Goal: Information Seeking & Learning: Learn about a topic

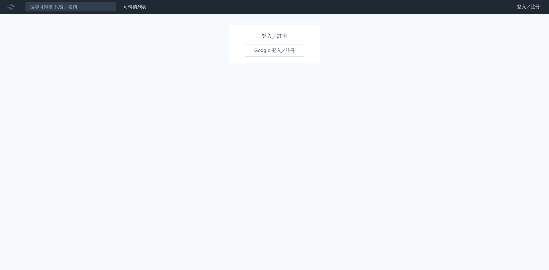
click at [259, 52] on link "Google 登入／註冊" at bounding box center [275, 51] width 60 height 12
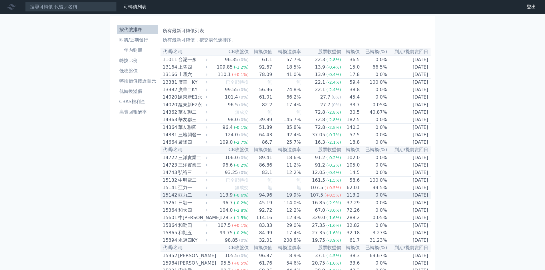
click at [393, 199] on td "[DATE]" at bounding box center [408, 196] width 43 height 8
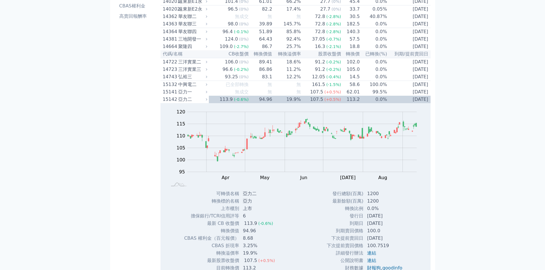
scroll to position [114, 0]
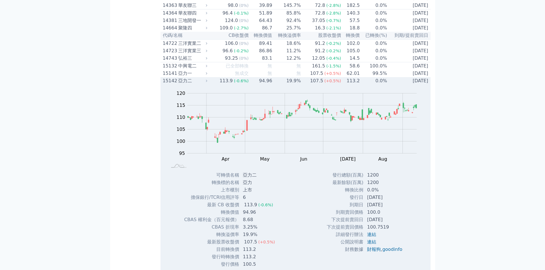
click at [363, 77] on td "99.5%" at bounding box center [373, 73] width 27 height 7
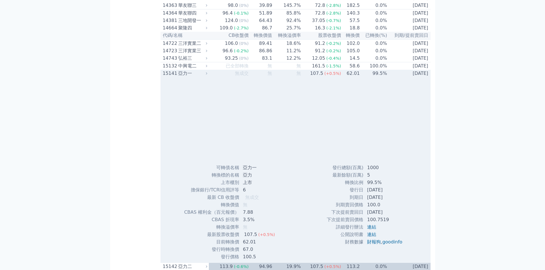
click at [372, 89] on div at bounding box center [296, 120] width 270 height 87
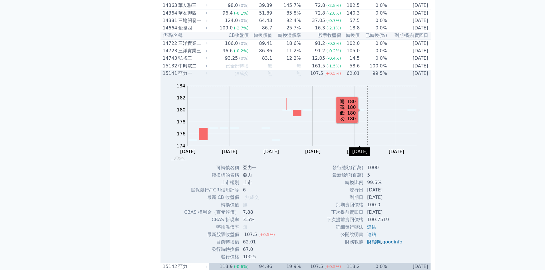
click at [366, 89] on div "Zoom Out 174 170 172 174 176 178 180 182 184 186 L [DATE] Mar [DATE] Mar [DATE]…" at bounding box center [296, 120] width 270 height 87
click at [297, 77] on td "無" at bounding box center [286, 73] width 29 height 7
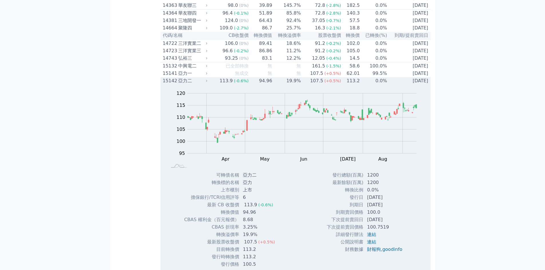
click at [192, 84] on div "亞力二" at bounding box center [192, 81] width 28 height 7
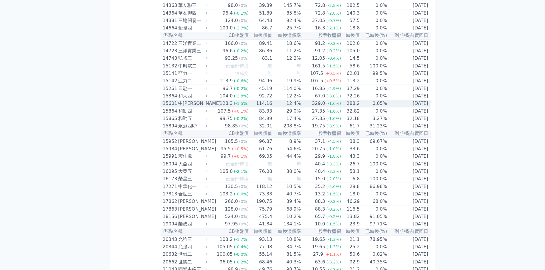
click at [389, 108] on td "[DATE]" at bounding box center [408, 104] width 43 height 8
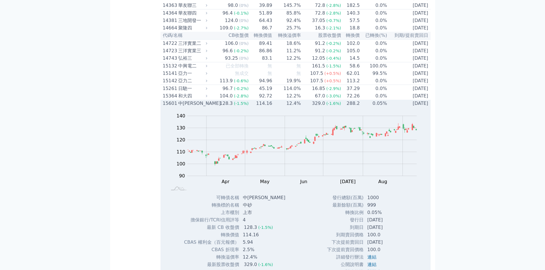
click at [389, 107] on td "[DATE]" at bounding box center [408, 103] width 43 height 7
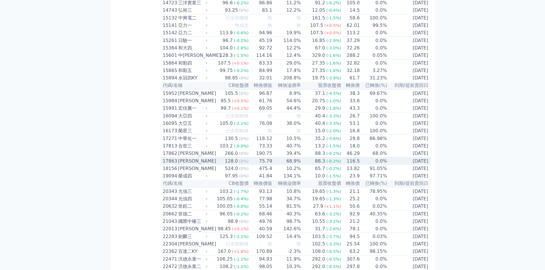
scroll to position [172, 0]
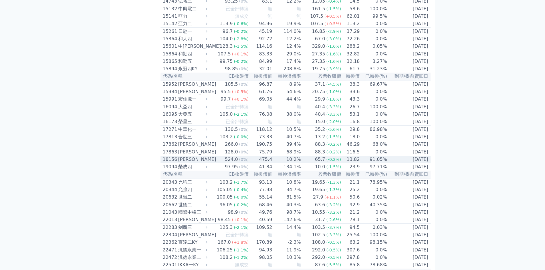
click at [379, 163] on td "91.05%" at bounding box center [373, 159] width 27 height 7
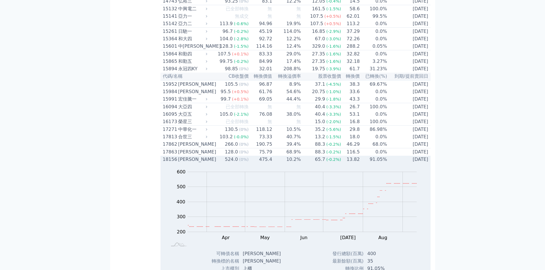
click at [379, 163] on td "91.05%" at bounding box center [373, 159] width 27 height 7
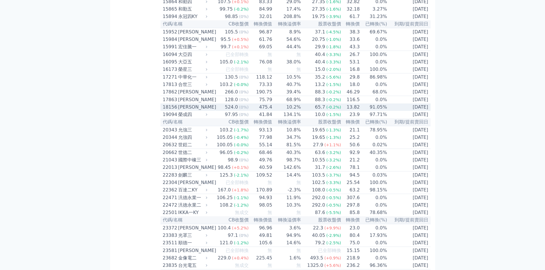
scroll to position [229, 0]
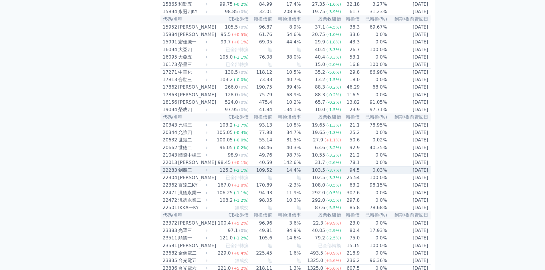
click at [396, 175] on td "[DATE]" at bounding box center [408, 171] width 43 height 8
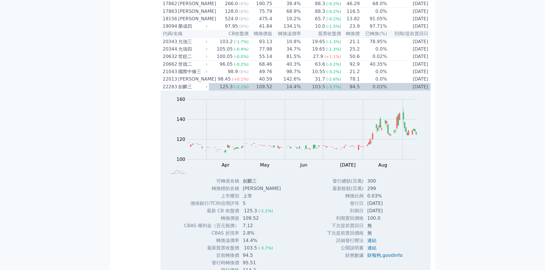
scroll to position [315, 0]
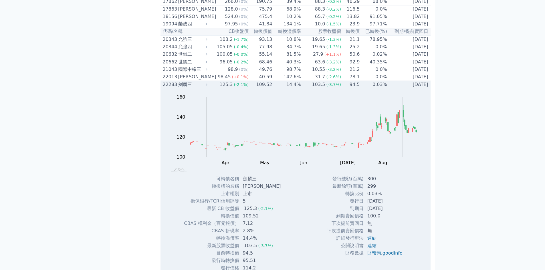
click at [383, 89] on td "0.03%" at bounding box center [373, 85] width 27 height 8
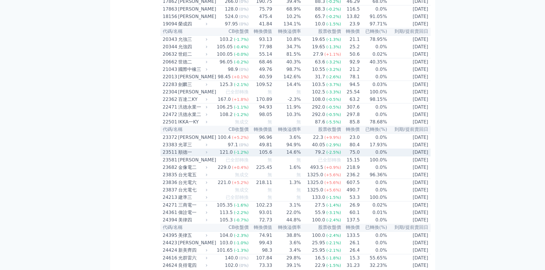
click at [400, 157] on td "[DATE]" at bounding box center [408, 153] width 43 height 8
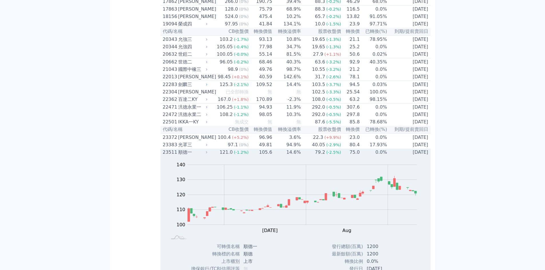
click at [400, 156] on td "[DATE]" at bounding box center [408, 152] width 43 height 7
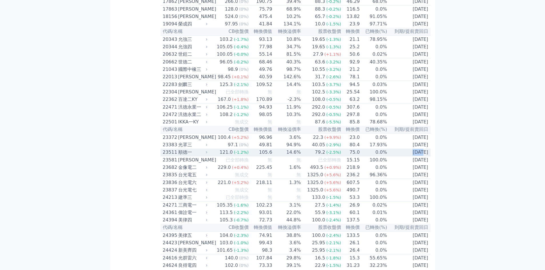
click at [400, 157] on td "[DATE]" at bounding box center [408, 153] width 43 height 8
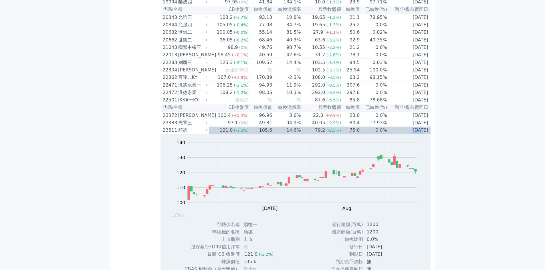
scroll to position [401, 0]
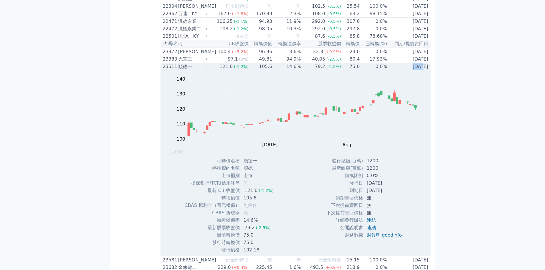
click at [389, 70] on td "[DATE]" at bounding box center [408, 66] width 43 height 7
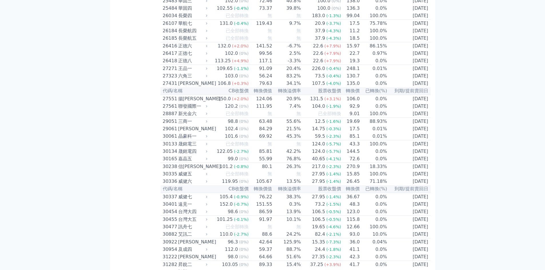
scroll to position [658, 0]
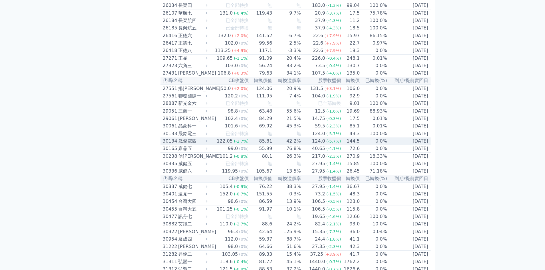
click at [406, 145] on td "[DATE]" at bounding box center [408, 141] width 43 height 7
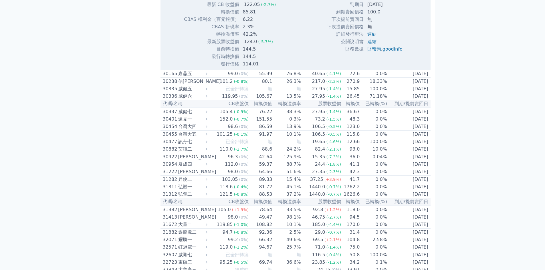
scroll to position [944, 0]
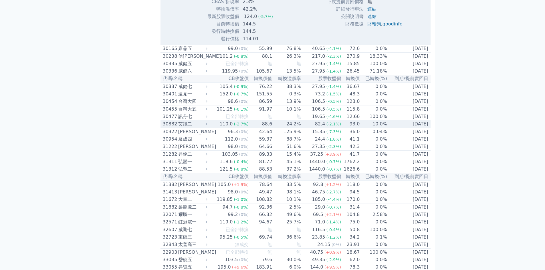
click at [409, 128] on td "[DATE]" at bounding box center [408, 124] width 43 height 8
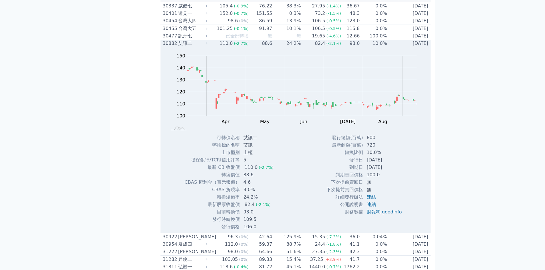
scroll to position [1030, 0]
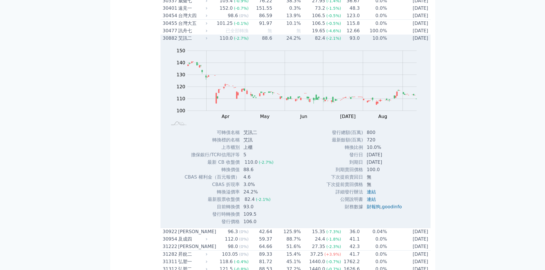
click at [375, 42] on td "10.0%" at bounding box center [373, 38] width 27 height 7
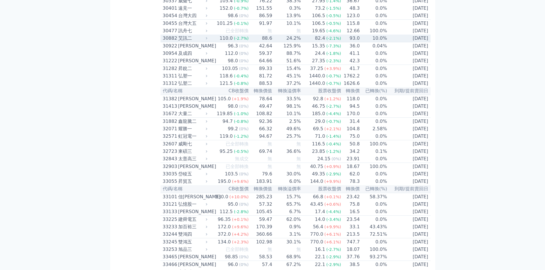
click at [375, 42] on td "10.0%" at bounding box center [373, 39] width 27 height 8
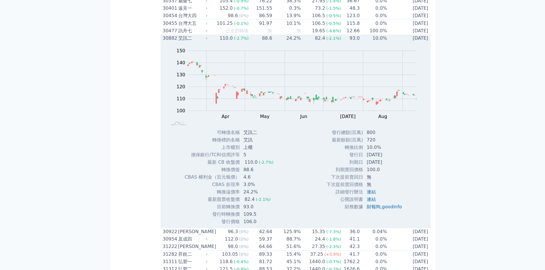
click at [375, 42] on td "10.0%" at bounding box center [373, 38] width 27 height 7
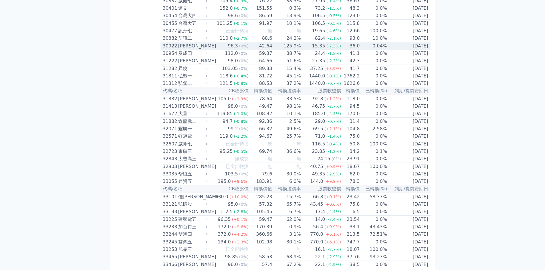
click at [390, 50] on td "[DATE]" at bounding box center [408, 46] width 43 height 8
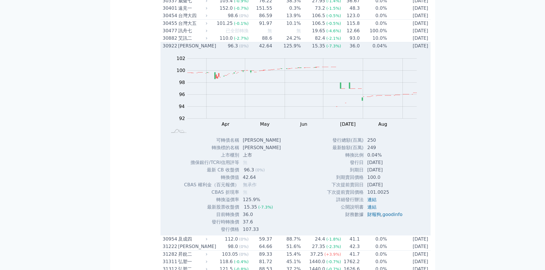
click at [390, 50] on td "[DATE]" at bounding box center [408, 46] width 43 height 8
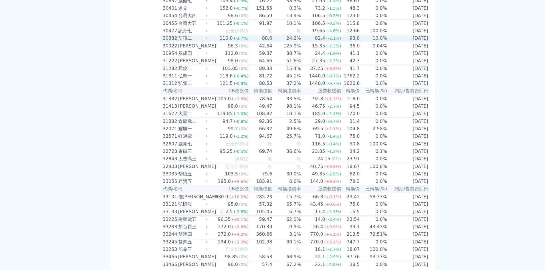
click at [391, 42] on td "[DATE]" at bounding box center [408, 39] width 43 height 8
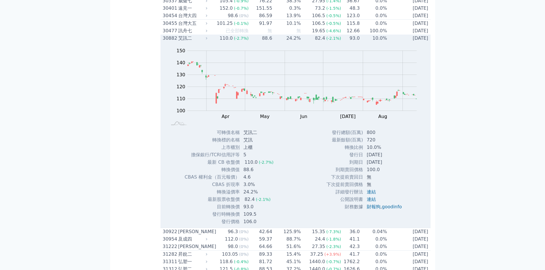
click at [391, 42] on td "[DATE]" at bounding box center [408, 38] width 43 height 7
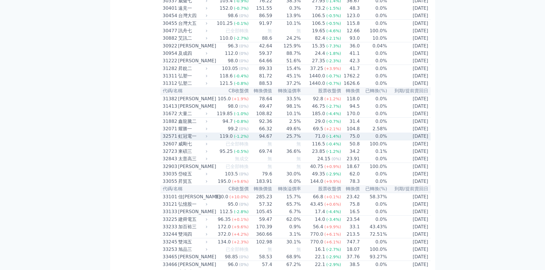
click at [368, 141] on td "0.0%" at bounding box center [373, 137] width 27 height 8
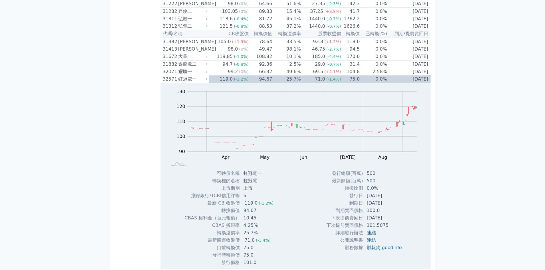
scroll to position [1116, 0]
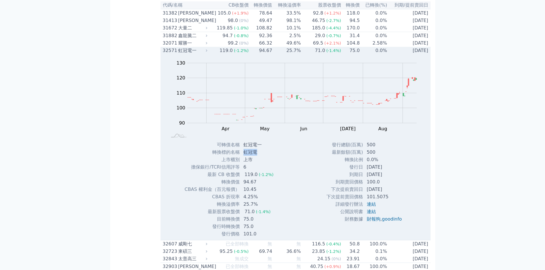
drag, startPoint x: 260, startPoint y: 225, endPoint x: 243, endPoint y: 224, distance: 17.2
click at [243, 156] on td "虹冠電" at bounding box center [259, 152] width 38 height 7
copy td "虹冠電"
click at [193, 54] on div "虹冠電一" at bounding box center [192, 50] width 28 height 7
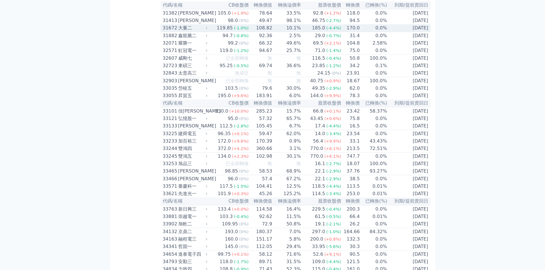
click at [228, 31] on div "119.85" at bounding box center [224, 28] width 18 height 7
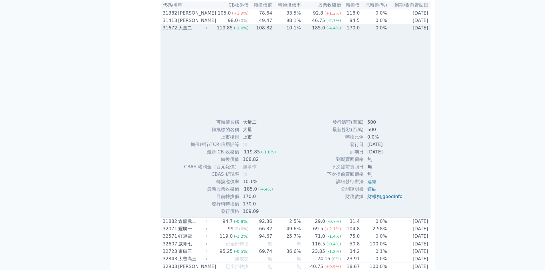
click at [228, 31] on div "119.85" at bounding box center [224, 28] width 18 height 7
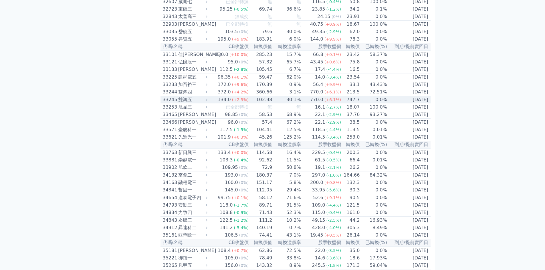
scroll to position [1173, 0]
click at [395, 103] on td "[DATE]" at bounding box center [408, 100] width 43 height 8
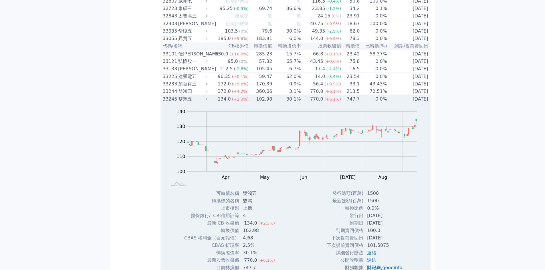
click at [396, 103] on td "[DATE]" at bounding box center [408, 100] width 43 height 8
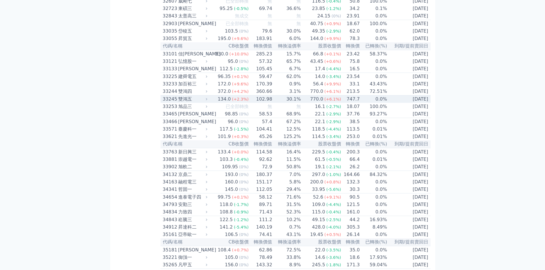
scroll to position [1202, 0]
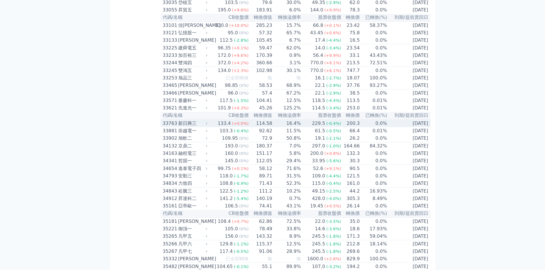
click at [394, 127] on td "[DATE]" at bounding box center [408, 124] width 43 height 8
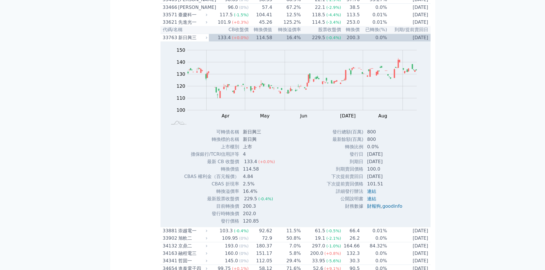
scroll to position [1316, 0]
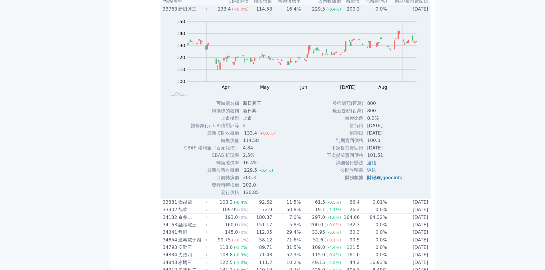
click at [383, 13] on td "0.0%" at bounding box center [373, 9] width 27 height 8
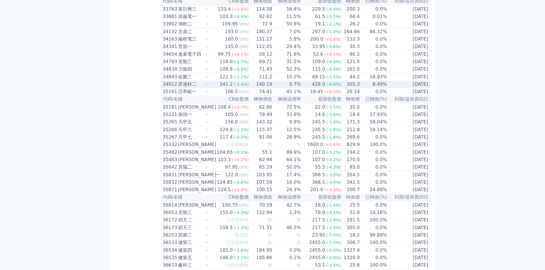
click at [400, 88] on td "[DATE]" at bounding box center [408, 84] width 43 height 7
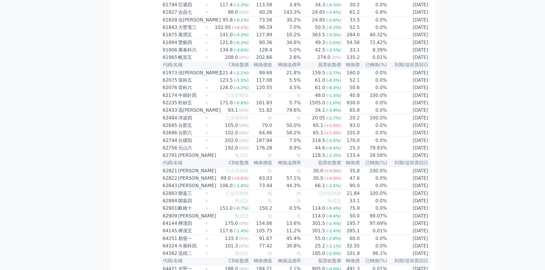
scroll to position [2547, 0]
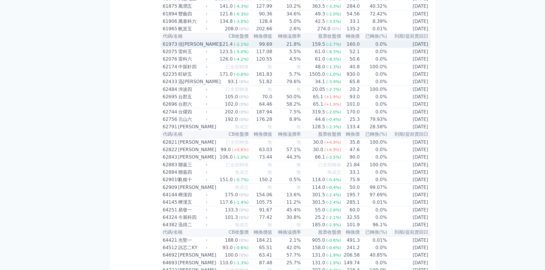
click at [365, 48] on td "0.0%" at bounding box center [373, 44] width 27 height 8
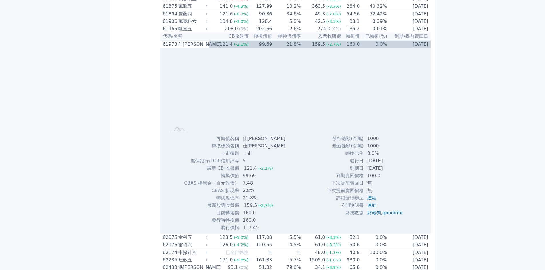
scroll to position [2604, 0]
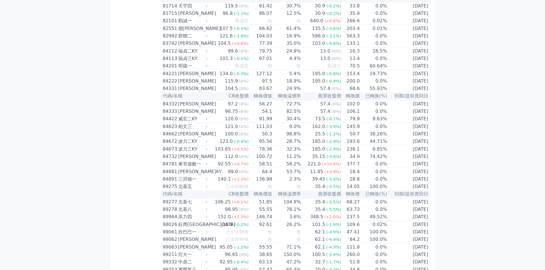
scroll to position [3377, 0]
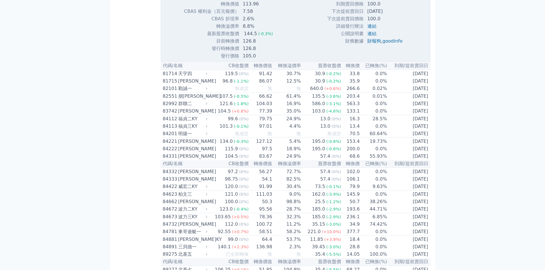
scroll to position [3491, 0]
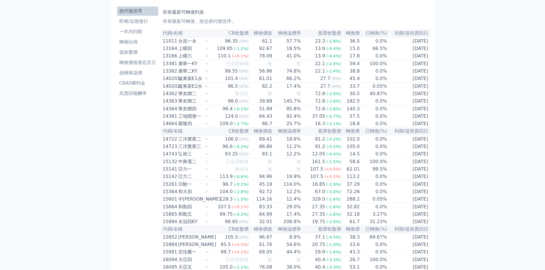
scroll to position [29, 0]
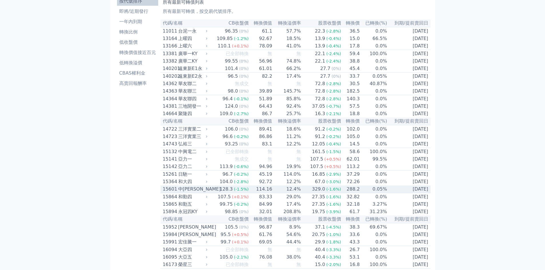
click at [399, 193] on td "[DATE]" at bounding box center [408, 190] width 43 height 8
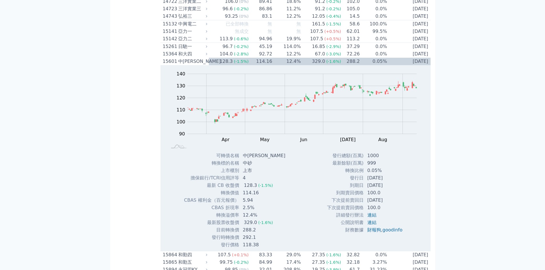
scroll to position [172, 0]
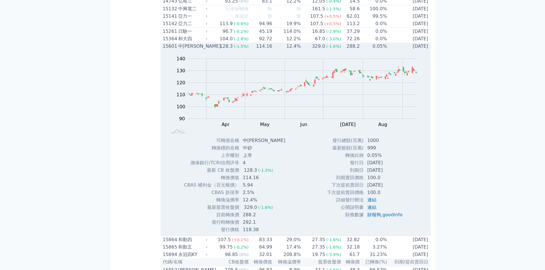
click at [380, 50] on td "0.05%" at bounding box center [373, 46] width 27 height 7
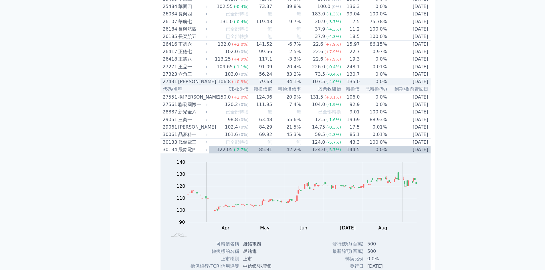
scroll to position [687, 0]
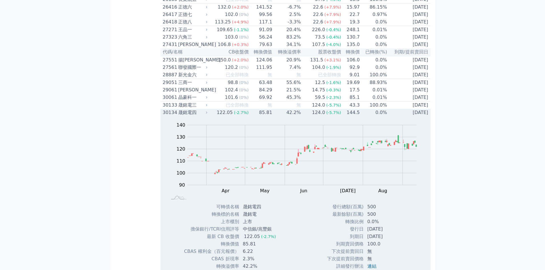
click at [338, 174] on div "Zoom Out 100 70 80 90 100 110 120 130 140 150 L Mar Apr May Jun [DATE] Aug Sep …" at bounding box center [296, 159] width 270 height 87
click at [341, 116] on td "144.5" at bounding box center [350, 112] width 19 height 7
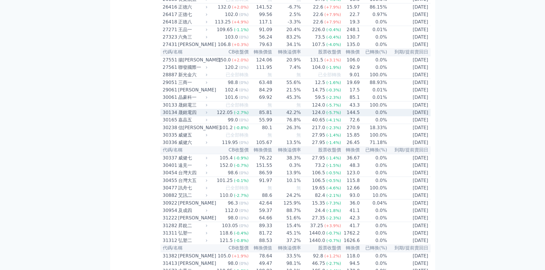
click at [371, 116] on td "0.0%" at bounding box center [373, 112] width 27 height 7
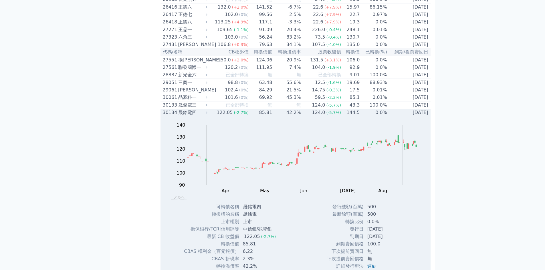
click at [372, 116] on td "0.0%" at bounding box center [373, 112] width 27 height 7
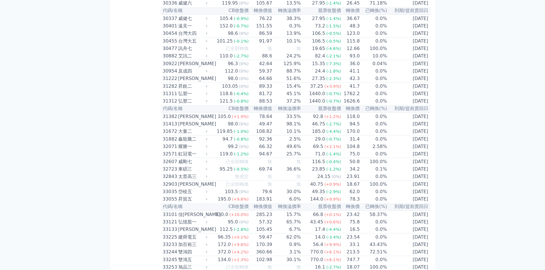
scroll to position [830, 0]
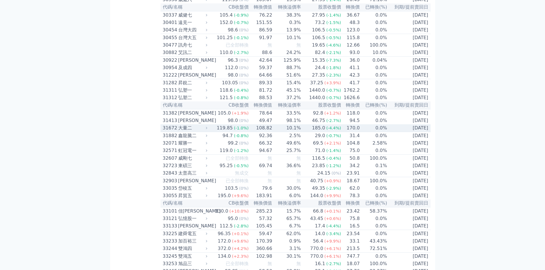
click at [338, 131] on span "(-4.4%)" at bounding box center [333, 128] width 15 height 5
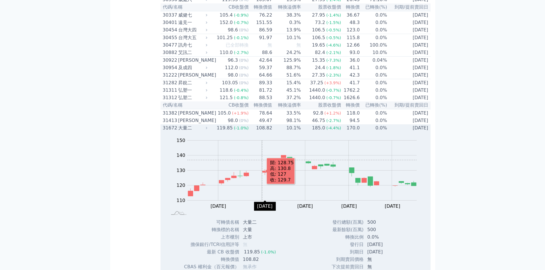
scroll to position [944, 0]
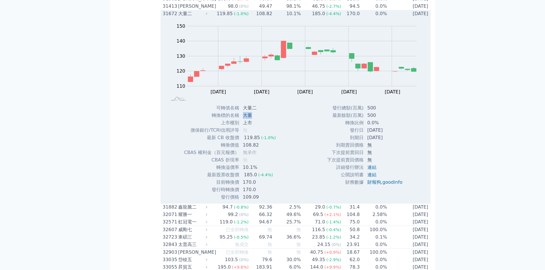
drag, startPoint x: 258, startPoint y: 188, endPoint x: 244, endPoint y: 185, distance: 14.2
click at [244, 119] on td "大量" at bounding box center [260, 115] width 41 height 7
copy td "大量"
